Goal: Task Accomplishment & Management: Use online tool/utility

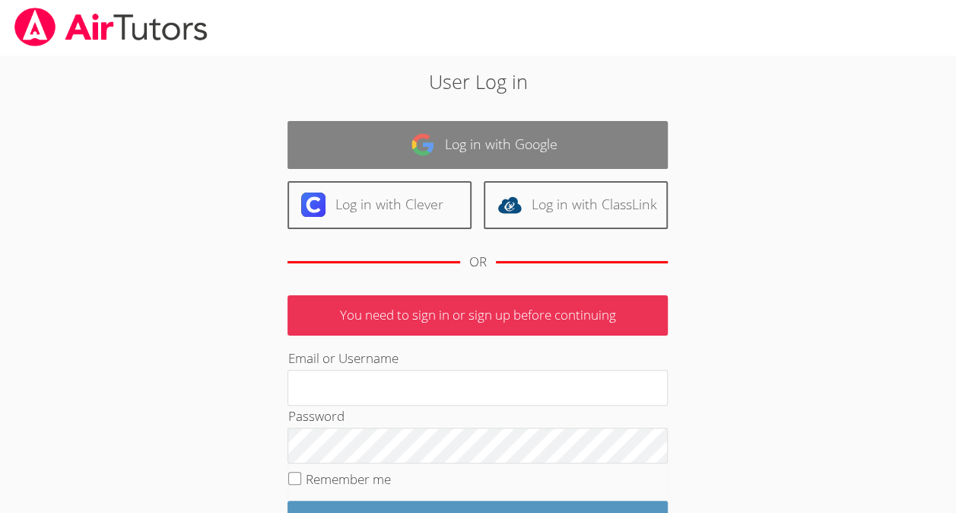
click at [572, 160] on link "Log in with Google" at bounding box center [477, 145] width 380 height 48
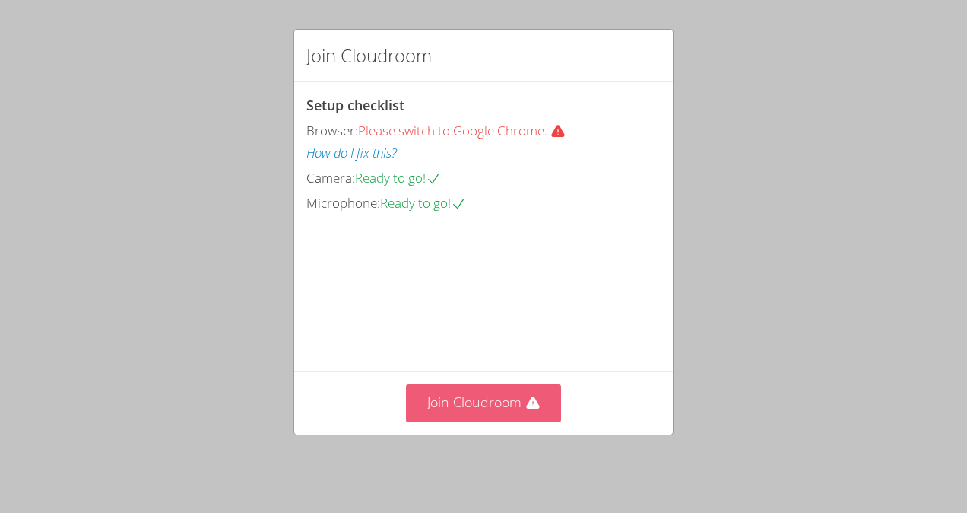
click at [478, 403] on button "Join Cloudroom" at bounding box center [484, 402] width 156 height 37
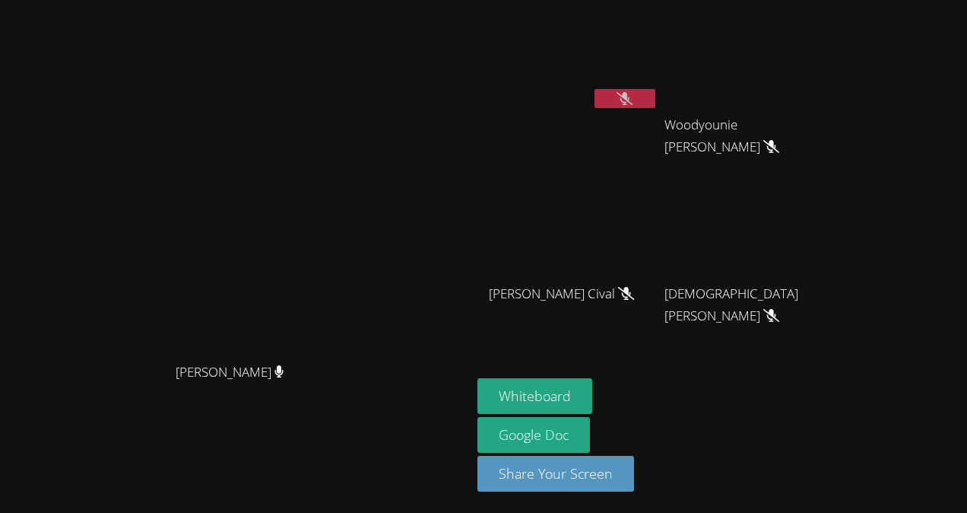
click at [656, 100] on button at bounding box center [625, 98] width 61 height 19
click at [656, 103] on button at bounding box center [625, 98] width 61 height 19
click at [633, 102] on icon at bounding box center [625, 98] width 16 height 13
click at [656, 102] on button at bounding box center [625, 98] width 61 height 19
click at [633, 102] on icon at bounding box center [625, 98] width 16 height 13
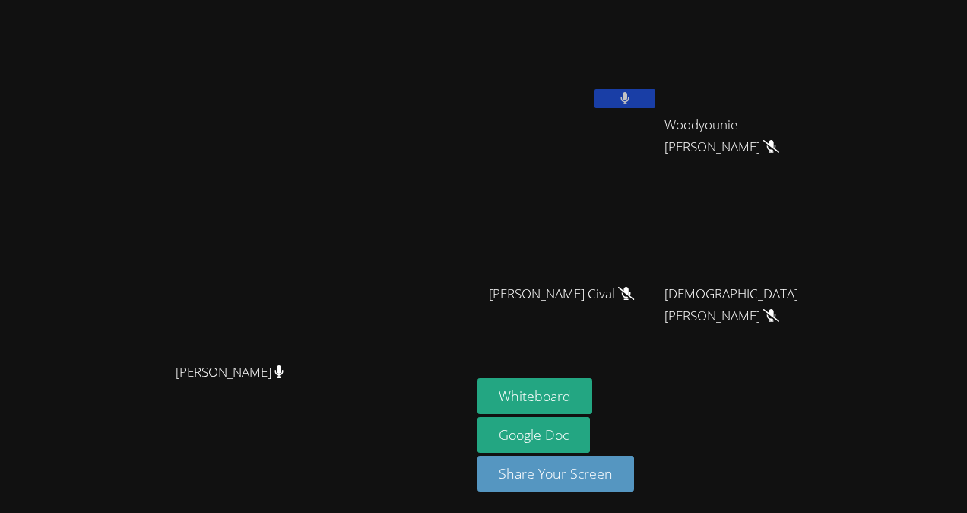
click at [630, 100] on icon at bounding box center [626, 98] width 10 height 13
